Goal: Information Seeking & Learning: Check status

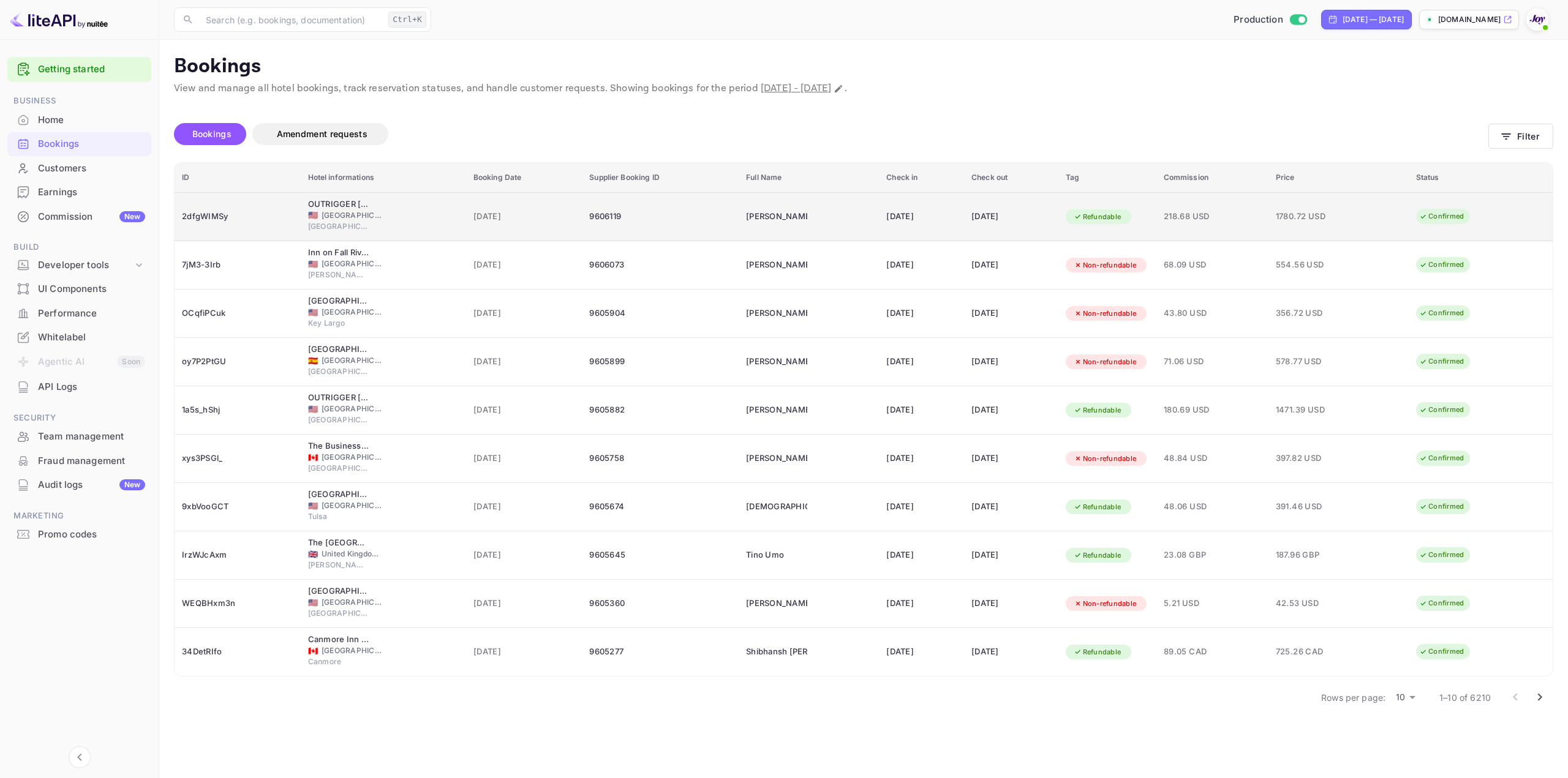
click at [215, 217] on div "2dfgWIMSy" at bounding box center [238, 217] width 111 height 19
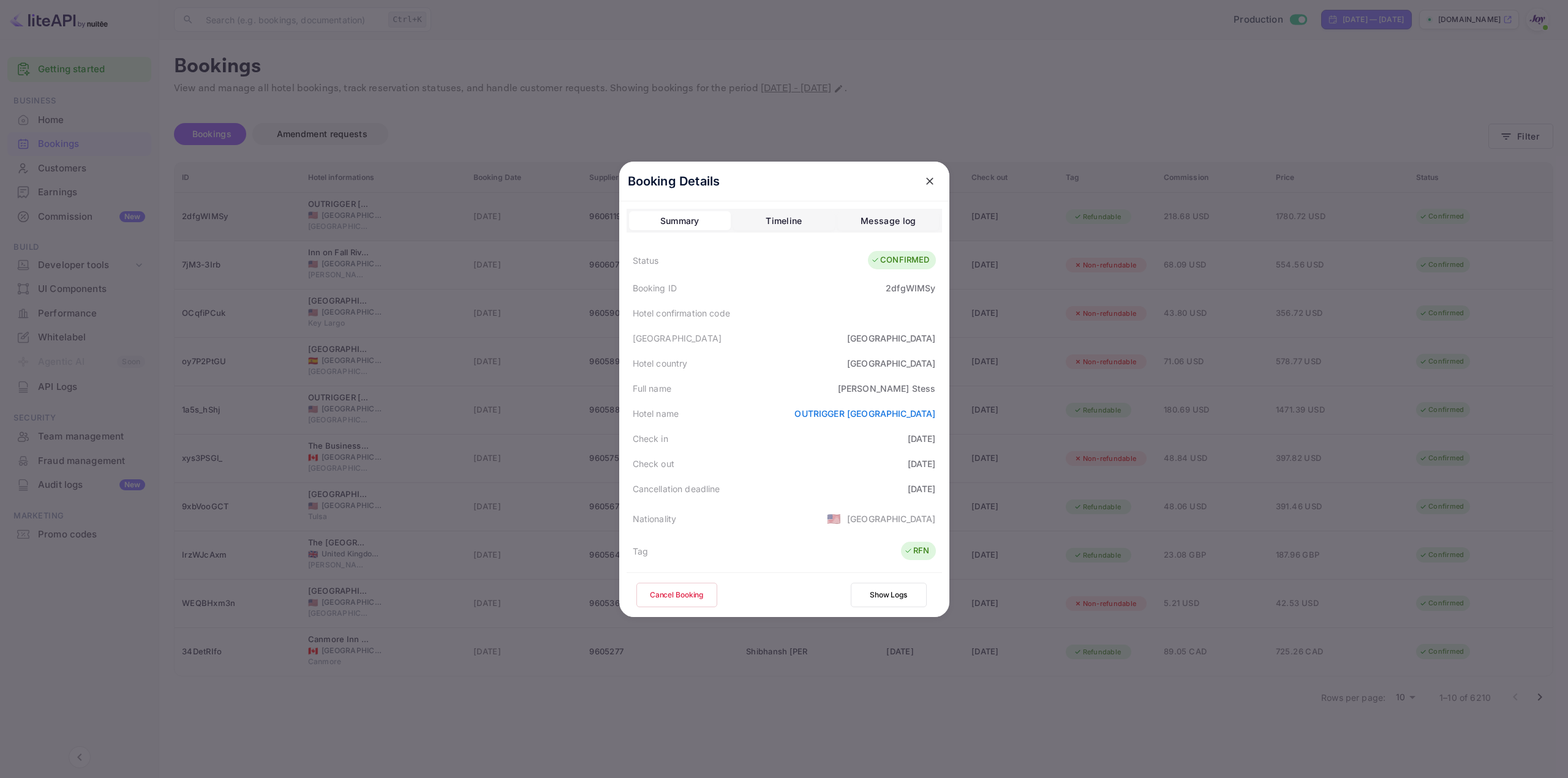
click at [215, 217] on div at bounding box center [784, 389] width 1568 height 778
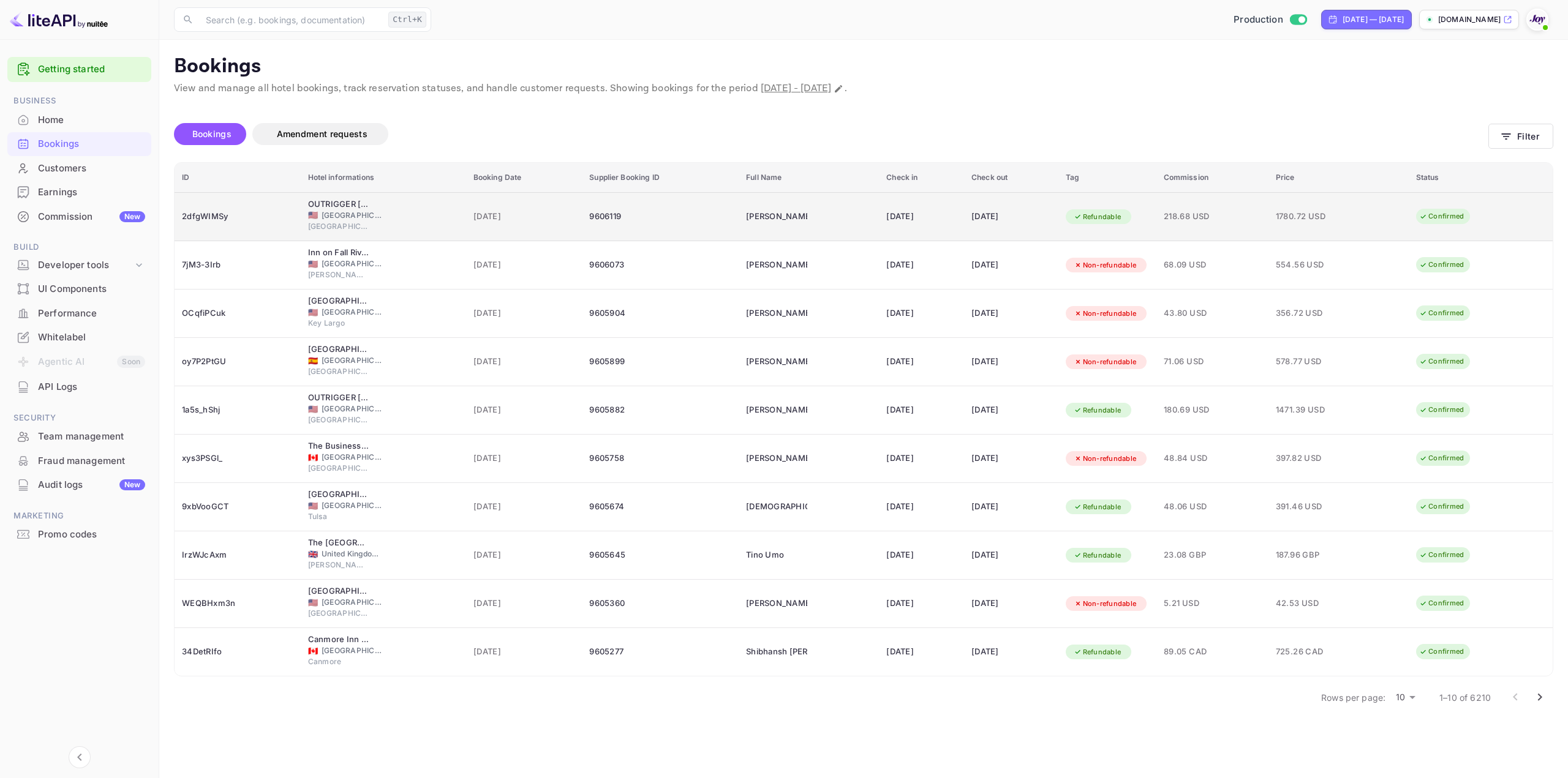
click at [256, 226] on td "2dfgWIMSy" at bounding box center [238, 216] width 127 height 49
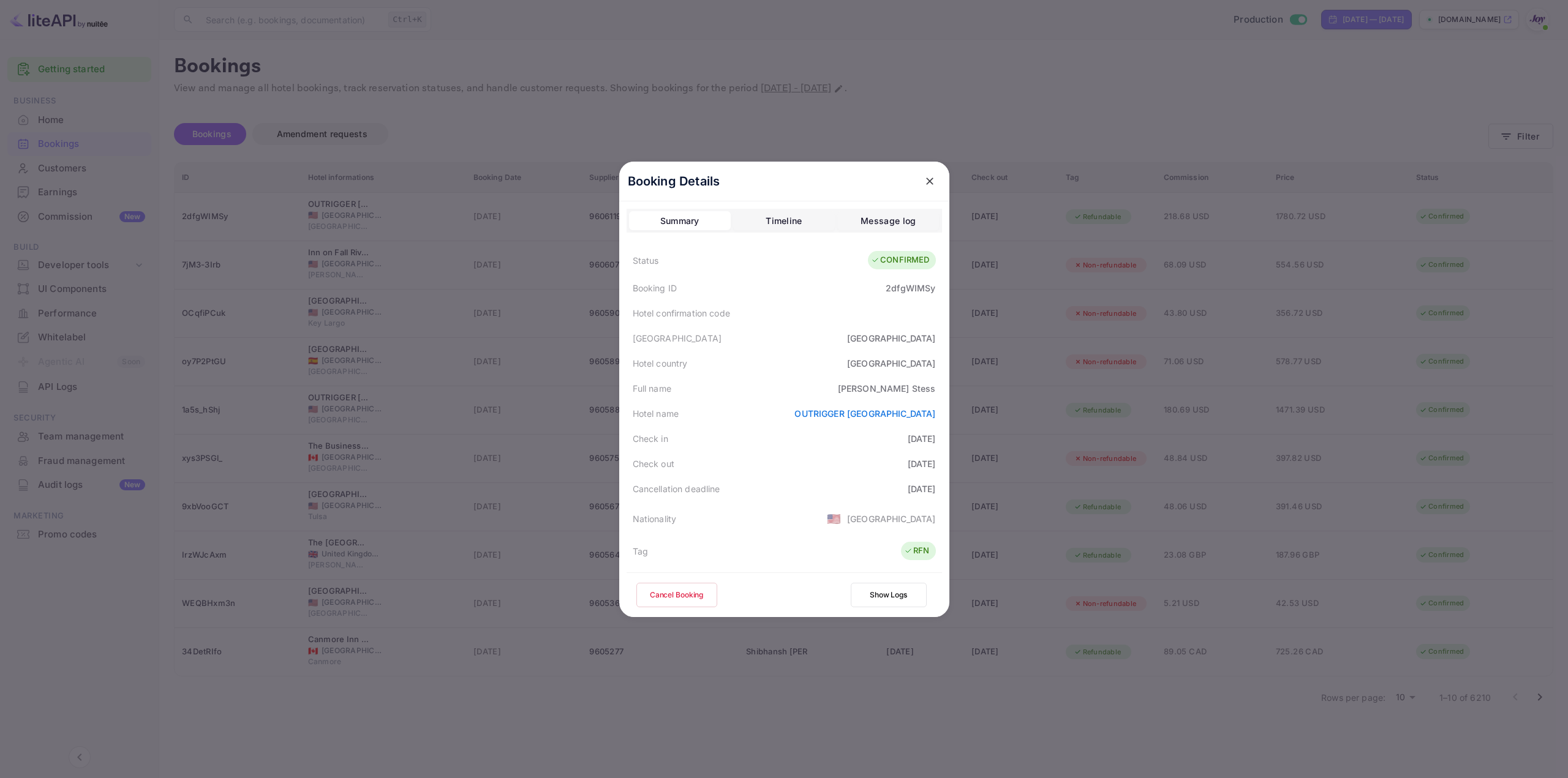
click at [923, 292] on div "2dfgWIMSy" at bounding box center [910, 287] width 50 height 13
copy div "2dfgWIMSy"
click at [896, 281] on div "2dfgWIMSy" at bounding box center [910, 287] width 50 height 13
